Goal: Navigation & Orientation: Find specific page/section

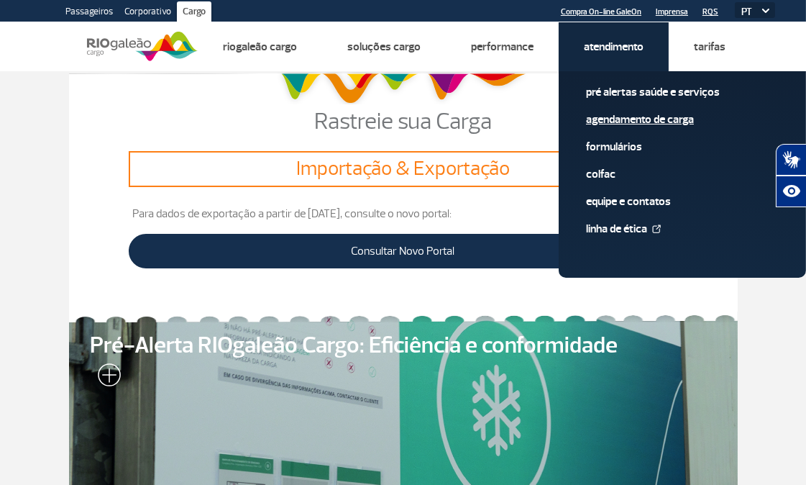
click at [609, 117] on link "Agendamento de Carga" at bounding box center [682, 120] width 193 height 16
click at [628, 52] on link "Atendimento" at bounding box center [614, 47] width 60 height 14
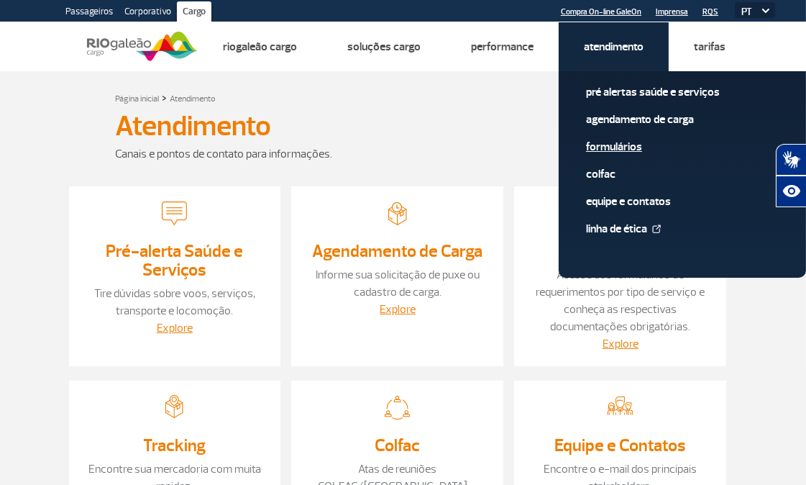
click at [619, 140] on link "Formulários" at bounding box center [682, 147] width 193 height 16
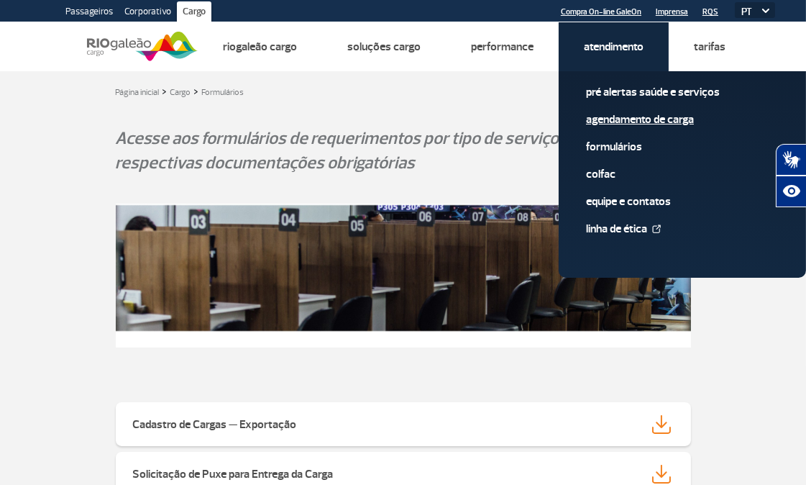
click at [621, 125] on link "Agendamento de Carga" at bounding box center [682, 120] width 193 height 16
